Goal: Book appointment/travel/reservation

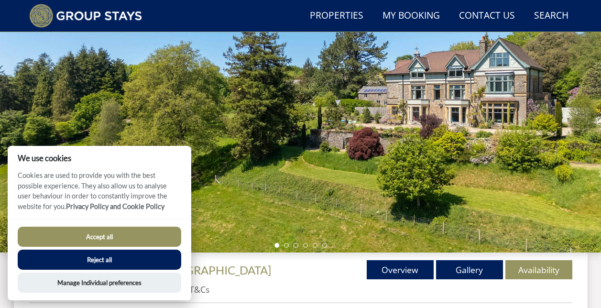
scroll to position [141, 0]
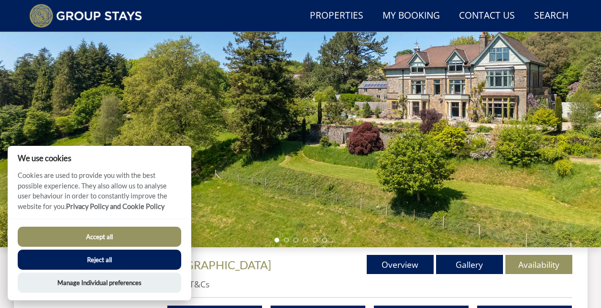
click at [121, 236] on button "Accept all" at bounding box center [100, 237] width 164 height 20
checkbox input "true"
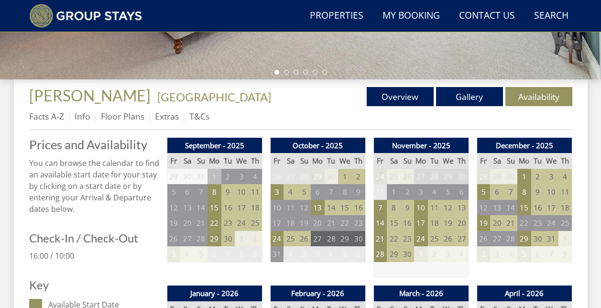
scroll to position [317, 0]
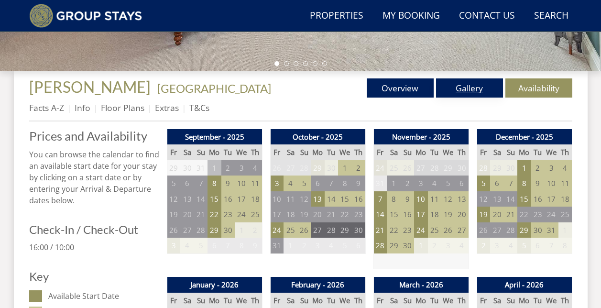
click at [476, 89] on link "Gallery" at bounding box center [469, 87] width 67 height 19
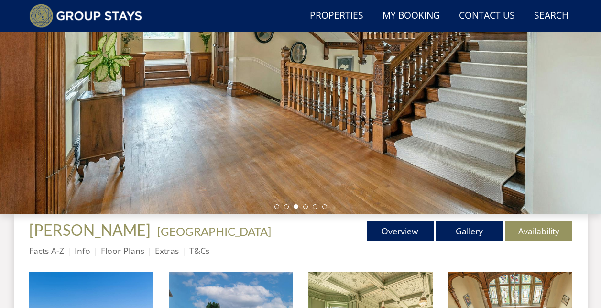
scroll to position [172, 0]
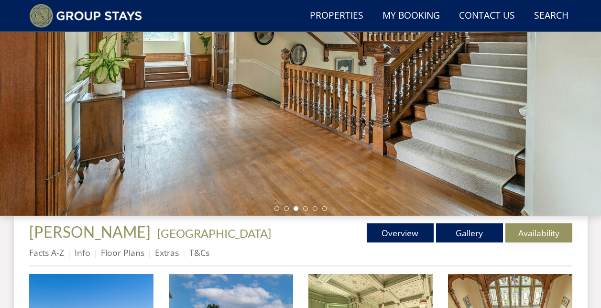
click at [544, 233] on link "Availability" at bounding box center [538, 232] width 67 height 19
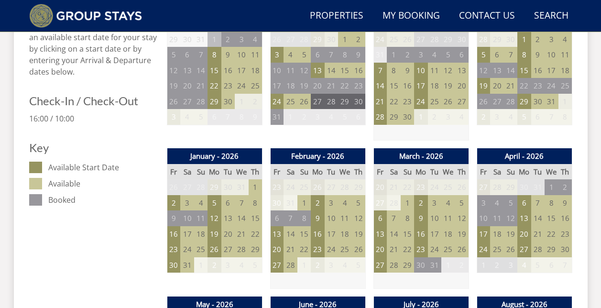
scroll to position [454, 0]
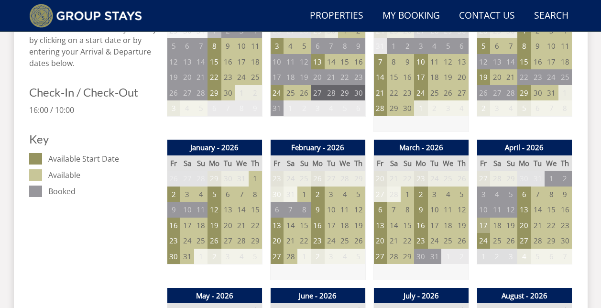
click at [482, 229] on td "17" at bounding box center [483, 226] width 13 height 16
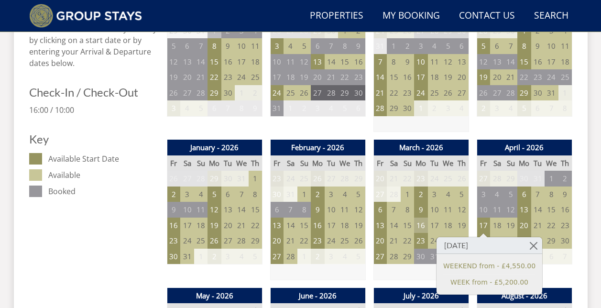
click at [421, 224] on td "16" at bounding box center [420, 226] width 13 height 16
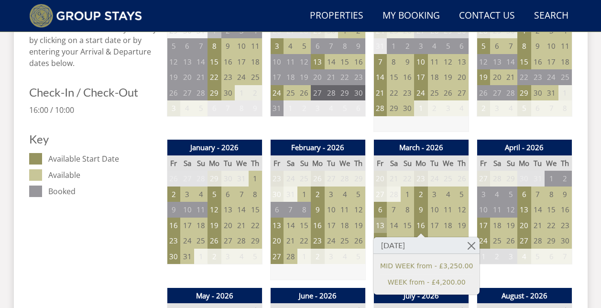
click at [383, 224] on td "13" at bounding box center [379, 226] width 13 height 16
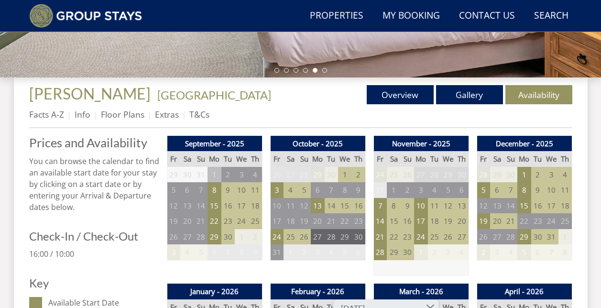
scroll to position [312, 0]
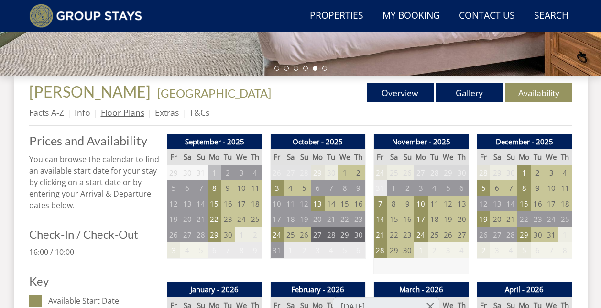
click at [110, 111] on link "Floor Plans" at bounding box center [123, 112] width 44 height 11
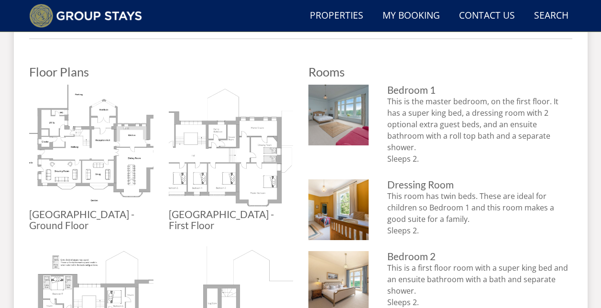
scroll to position [414, 0]
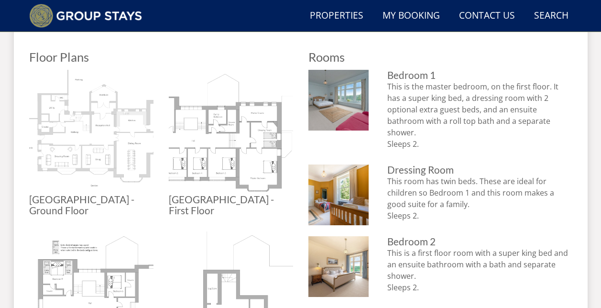
click at [86, 148] on img at bounding box center [91, 132] width 124 height 124
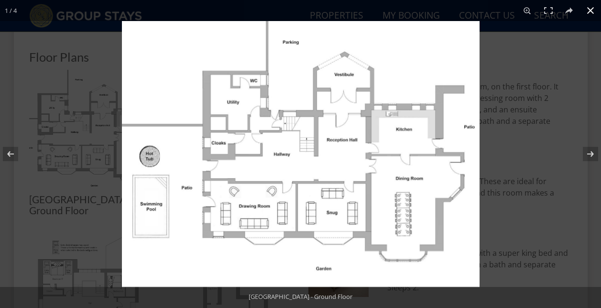
click at [529, 64] on div at bounding box center [422, 175] width 601 height 308
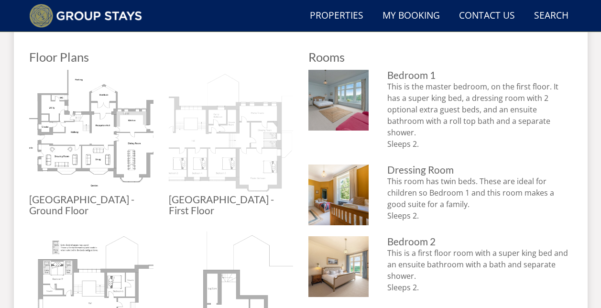
click at [225, 149] on img at bounding box center [231, 132] width 124 height 124
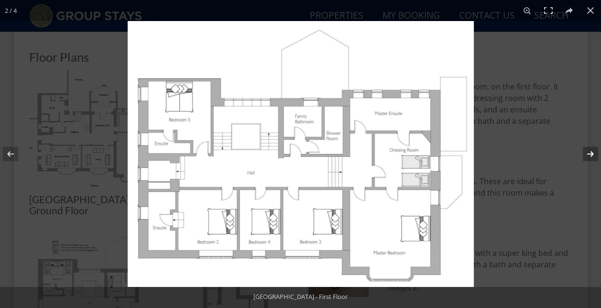
click at [591, 153] on button at bounding box center [584, 154] width 33 height 48
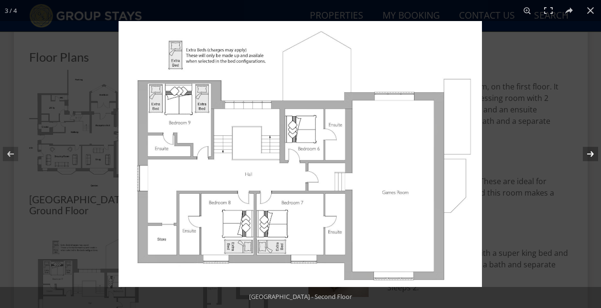
click at [589, 152] on button at bounding box center [584, 154] width 33 height 48
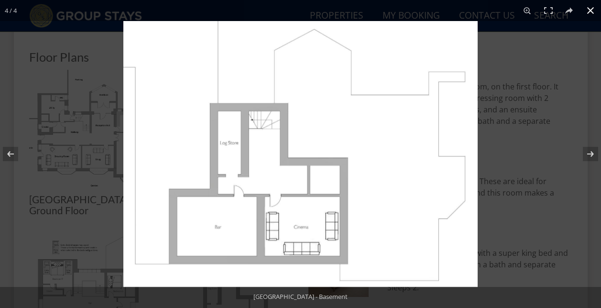
click at [591, 8] on button at bounding box center [590, 10] width 21 height 21
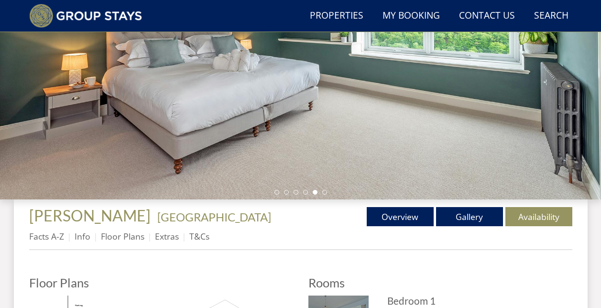
scroll to position [0, 0]
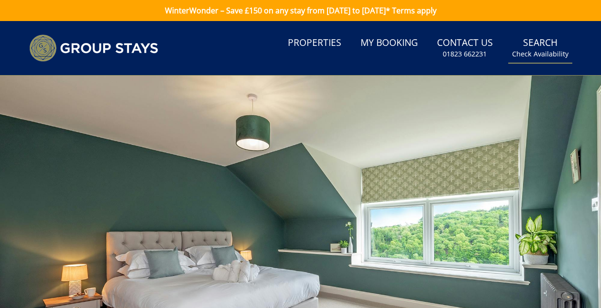
click at [544, 39] on link "Search Check Availability" at bounding box center [540, 48] width 64 height 31
click at [545, 56] on small "Check Availability" at bounding box center [540, 54] width 56 height 10
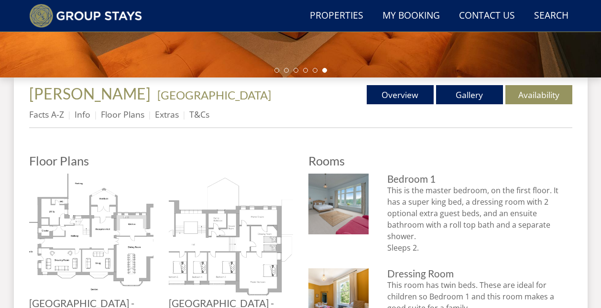
scroll to position [294, 0]
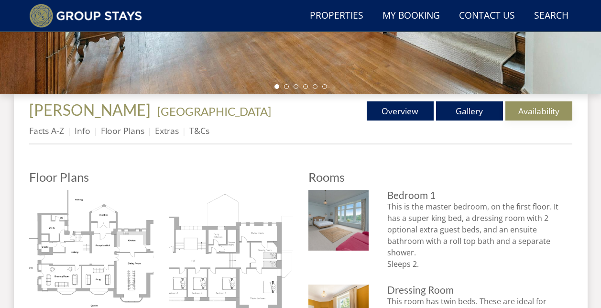
click at [550, 110] on link "Availability" at bounding box center [538, 110] width 67 height 19
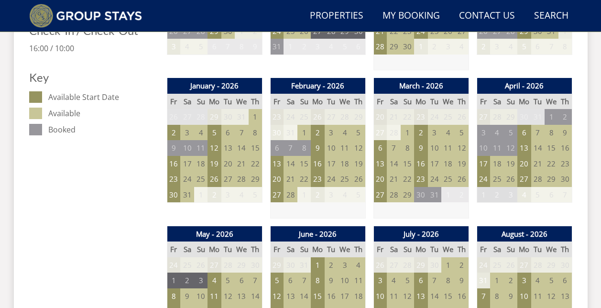
scroll to position [545, 0]
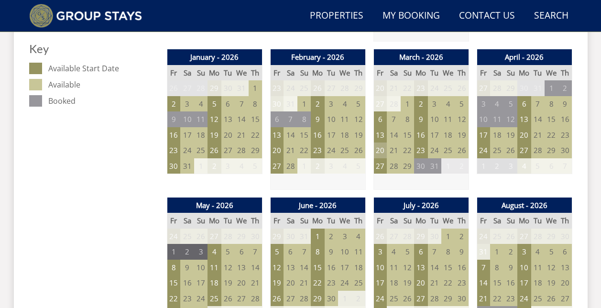
click at [381, 149] on td "20" at bounding box center [379, 150] width 13 height 16
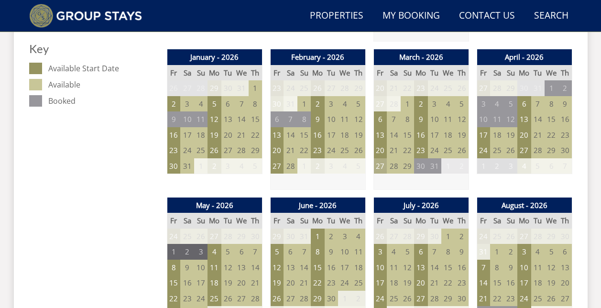
click at [382, 167] on td "27" at bounding box center [379, 166] width 13 height 16
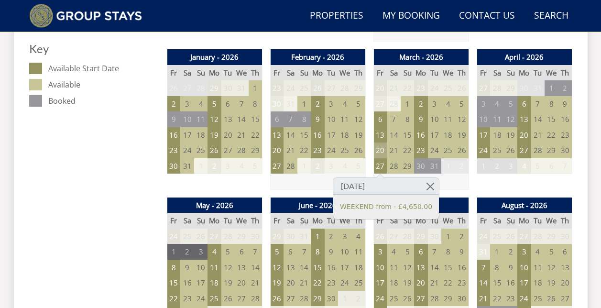
click at [382, 150] on td "20" at bounding box center [379, 150] width 13 height 16
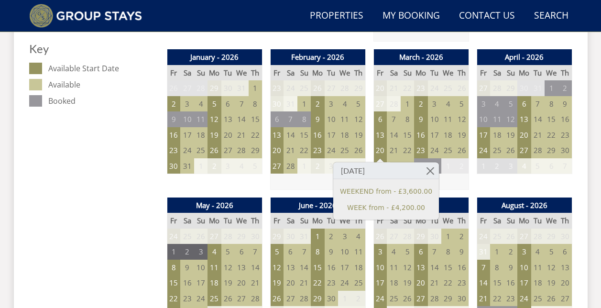
click at [542, 136] on td "21" at bounding box center [537, 135] width 13 height 16
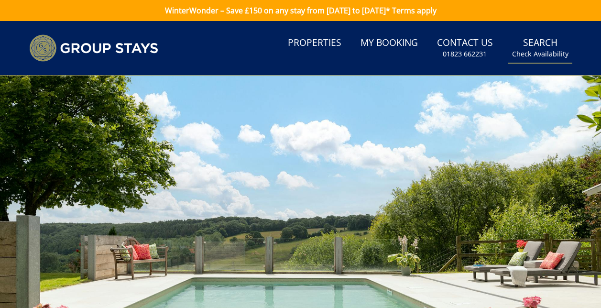
click at [546, 57] on small "Check Availability" at bounding box center [540, 54] width 56 height 10
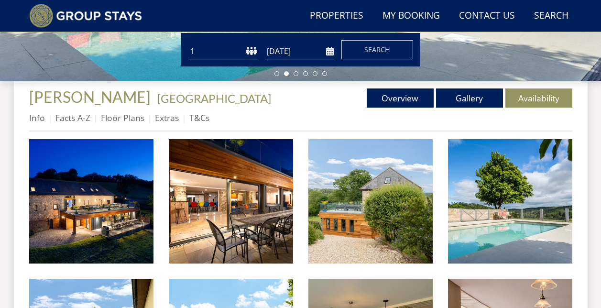
scroll to position [290, 0]
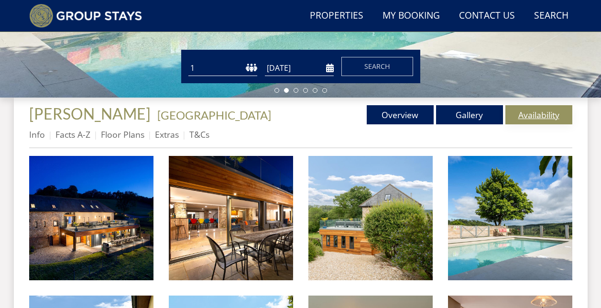
click at [547, 113] on link "Availability" at bounding box center [538, 114] width 67 height 19
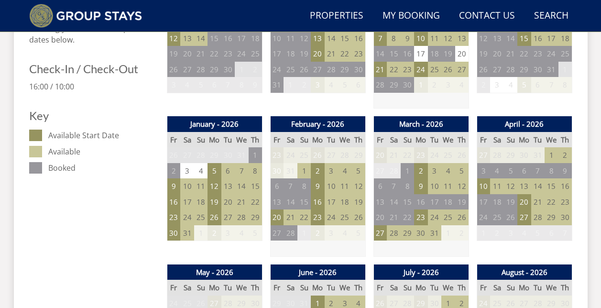
scroll to position [481, 0]
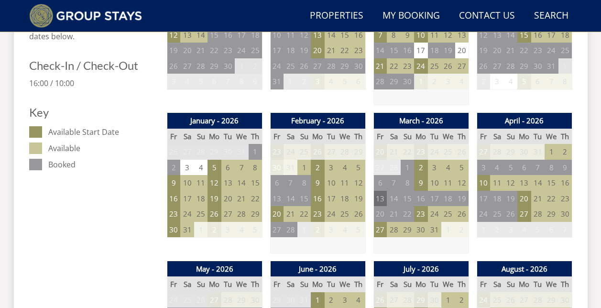
click at [382, 202] on td "13" at bounding box center [379, 199] width 13 height 16
click at [382, 229] on td "27" at bounding box center [379, 230] width 13 height 16
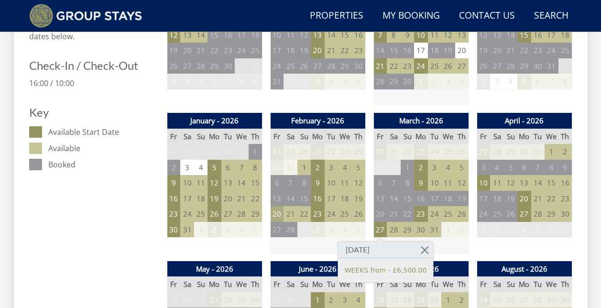
click at [276, 216] on td "20" at bounding box center [276, 214] width 13 height 16
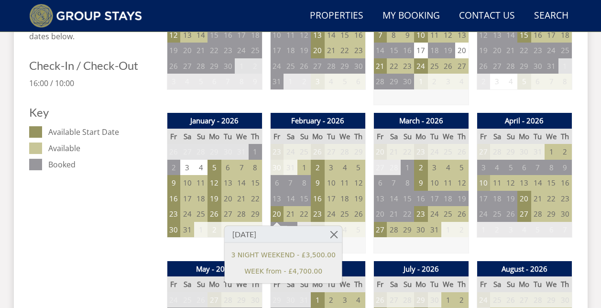
click at [486, 183] on td "10" at bounding box center [483, 183] width 13 height 16
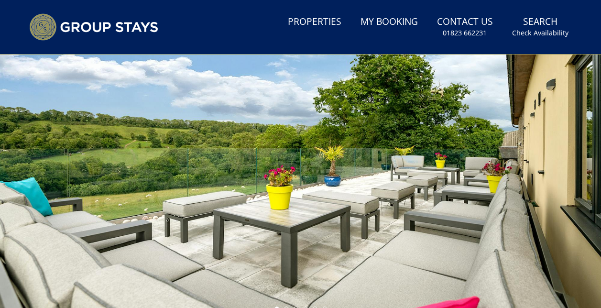
scroll to position [0, 0]
